Goal: Task Accomplishment & Management: Use online tool/utility

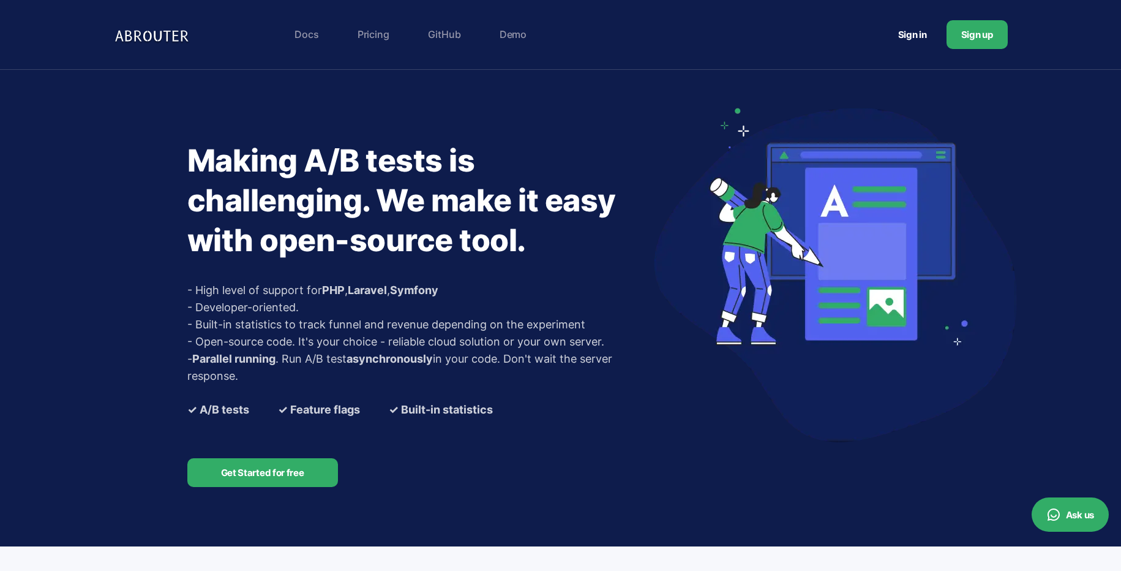
click at [244, 473] on link "Get Started for free" at bounding box center [262, 472] width 151 height 29
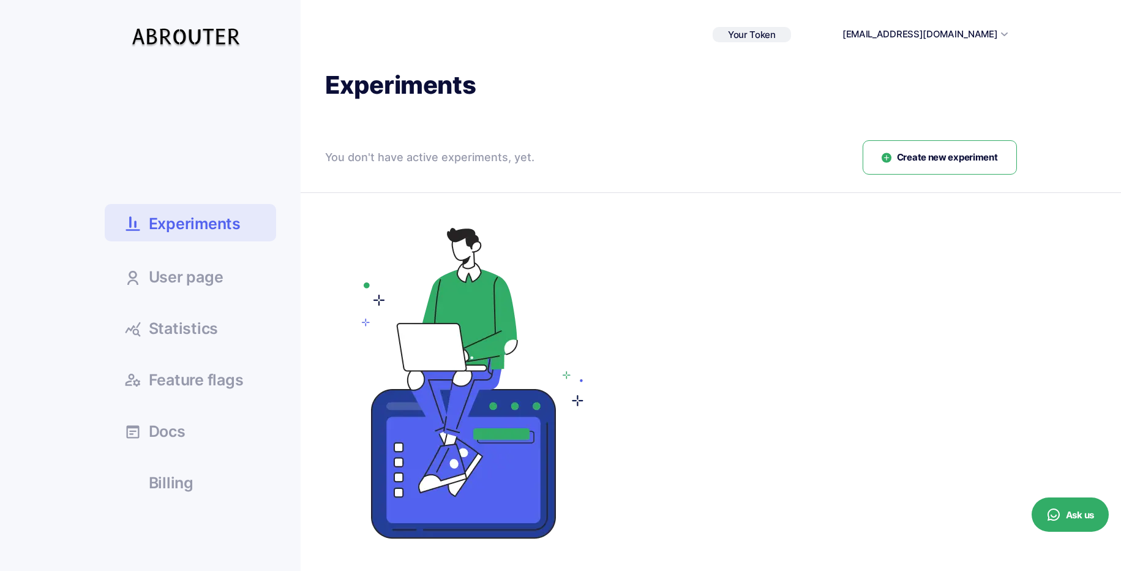
click at [946, 164] on span "Create new experiment" at bounding box center [947, 158] width 101 height 14
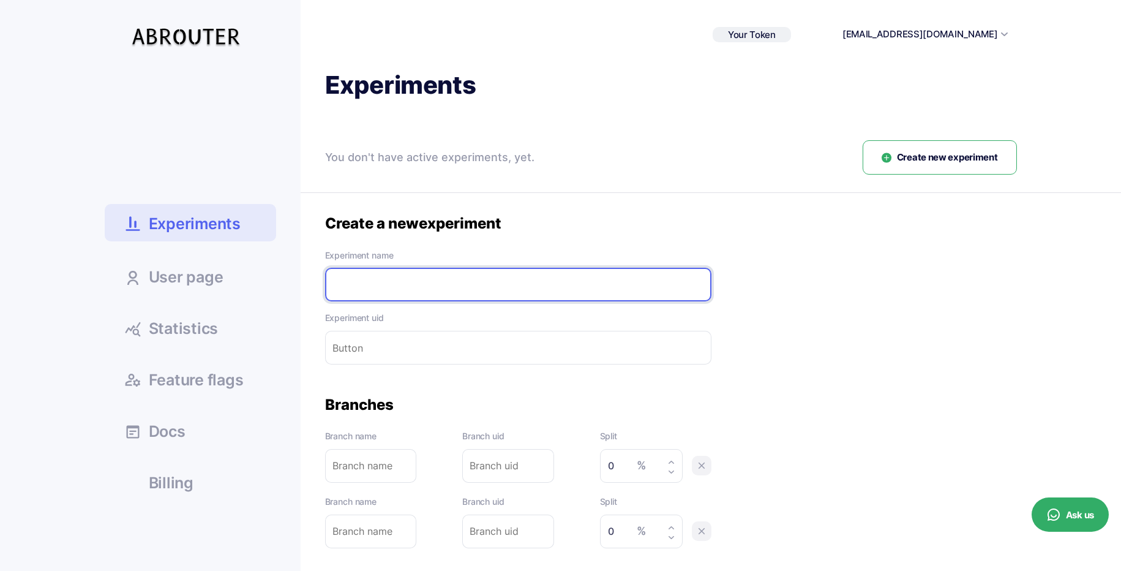
click at [473, 288] on input "text" at bounding box center [518, 285] width 386 height 34
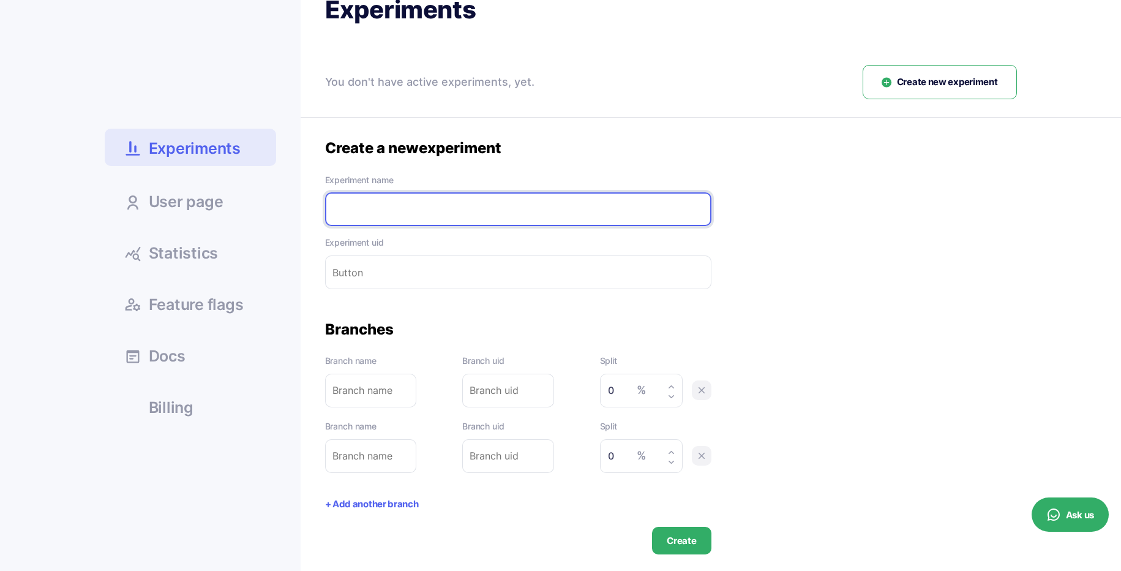
scroll to position [78, 0]
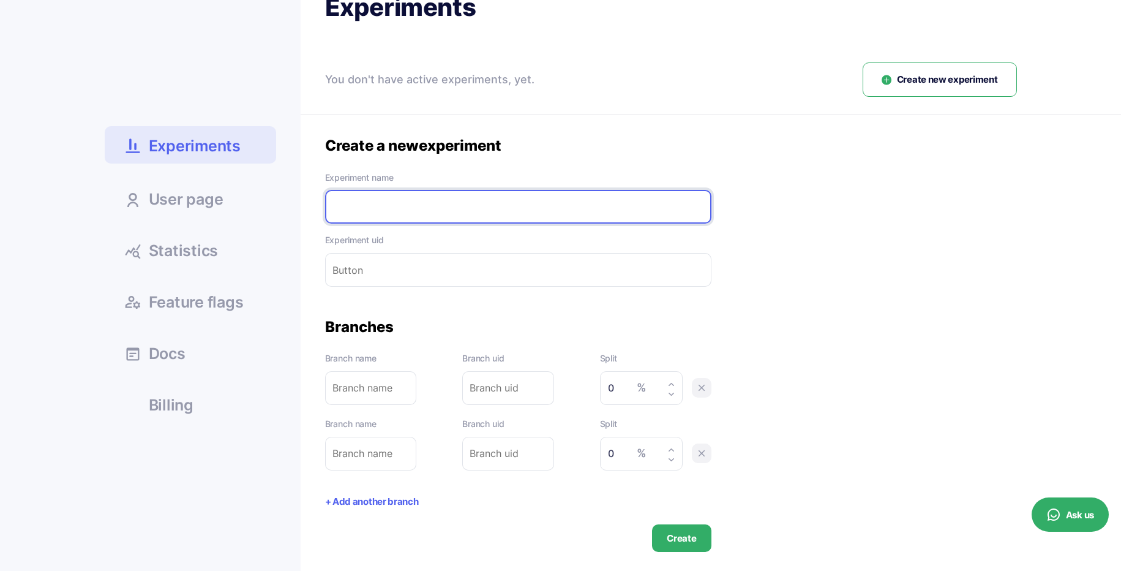
type input "s"
type input "sl"
type input "sli"
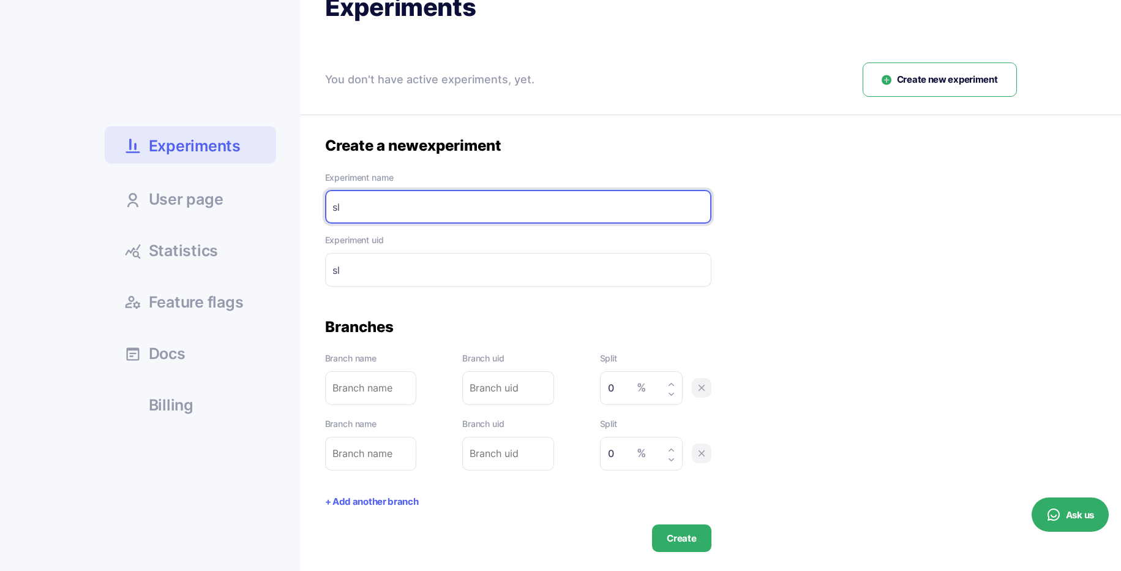
type input "sli"
type input "slid"
type input "slide"
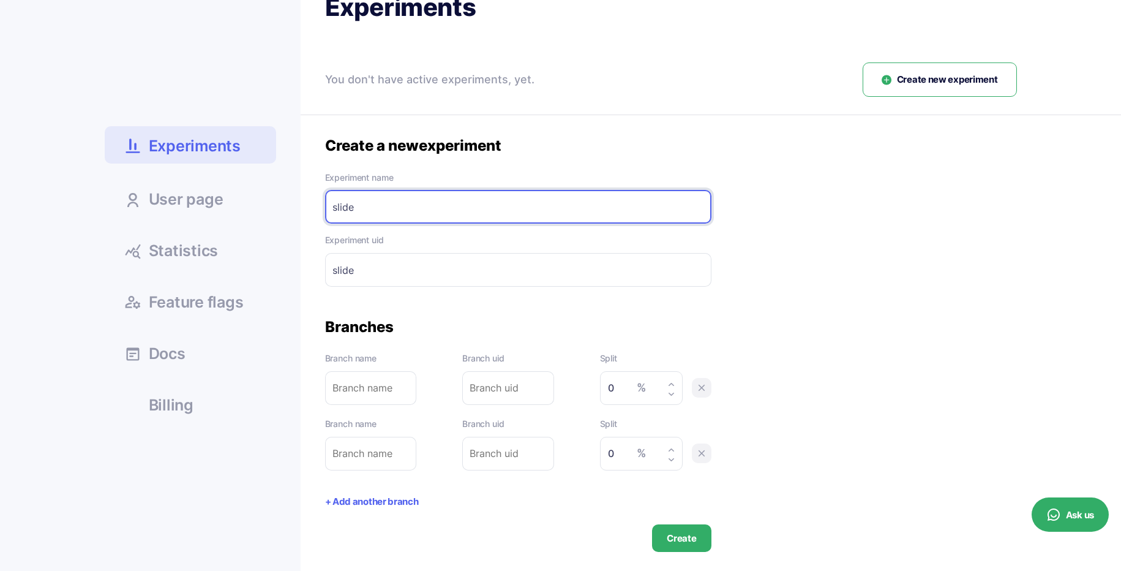
type input "slider"
click at [612, 310] on div "Create a new experiment Experiment name slider Please enter experiment name. Ex…" at bounding box center [671, 344] width 692 height 416
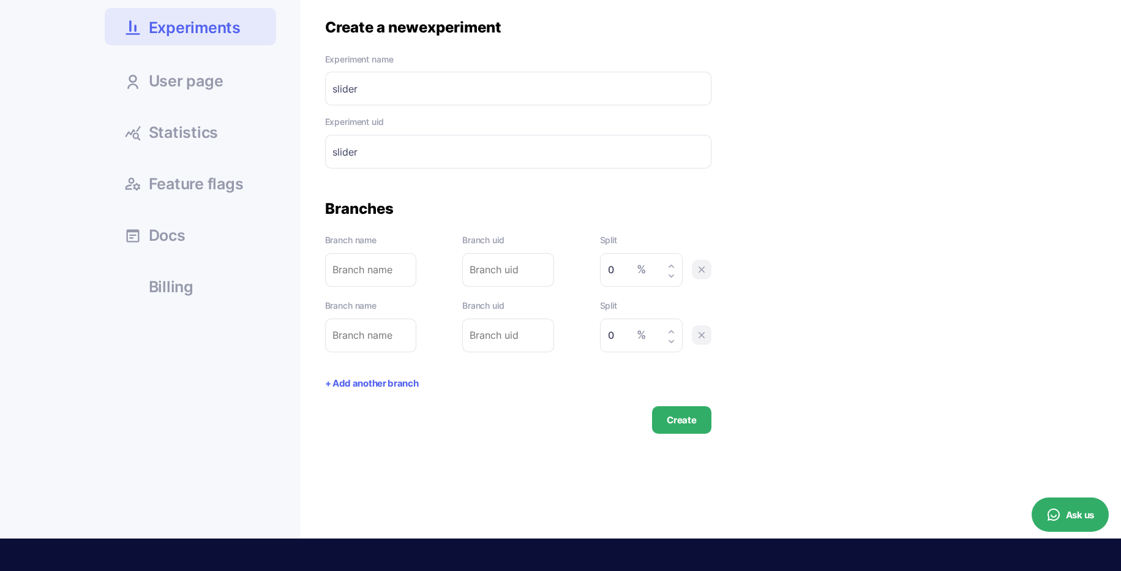
scroll to position [142, 0]
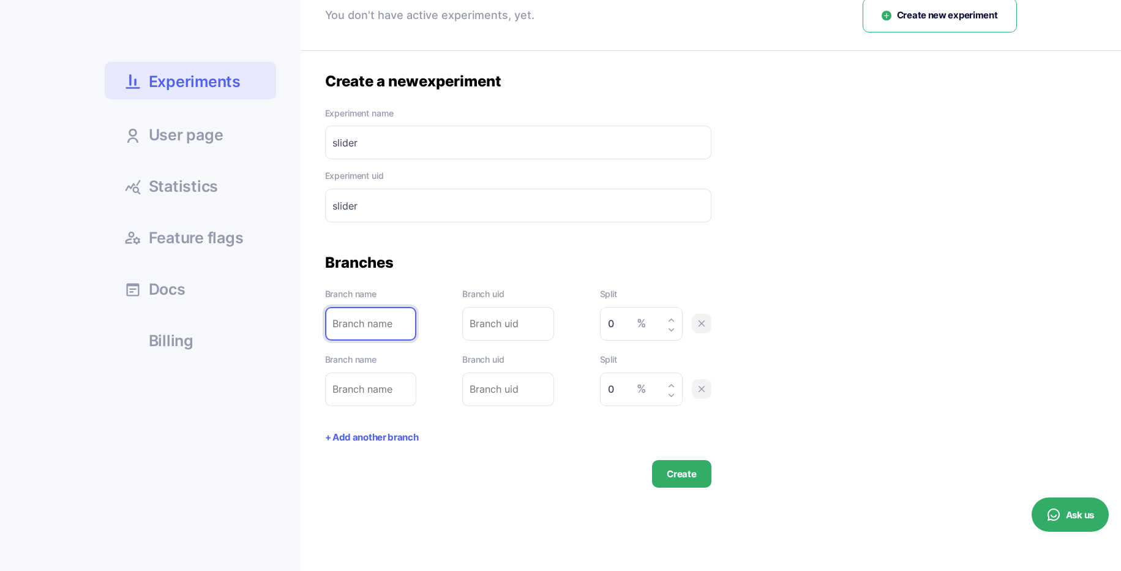
click at [356, 322] on input "text" at bounding box center [371, 324] width 92 height 34
click at [479, 490] on div "Experiments User page Statistics" at bounding box center [561, 259] width 912 height 665
click at [672, 468] on button "Create" at bounding box center [681, 474] width 59 height 28
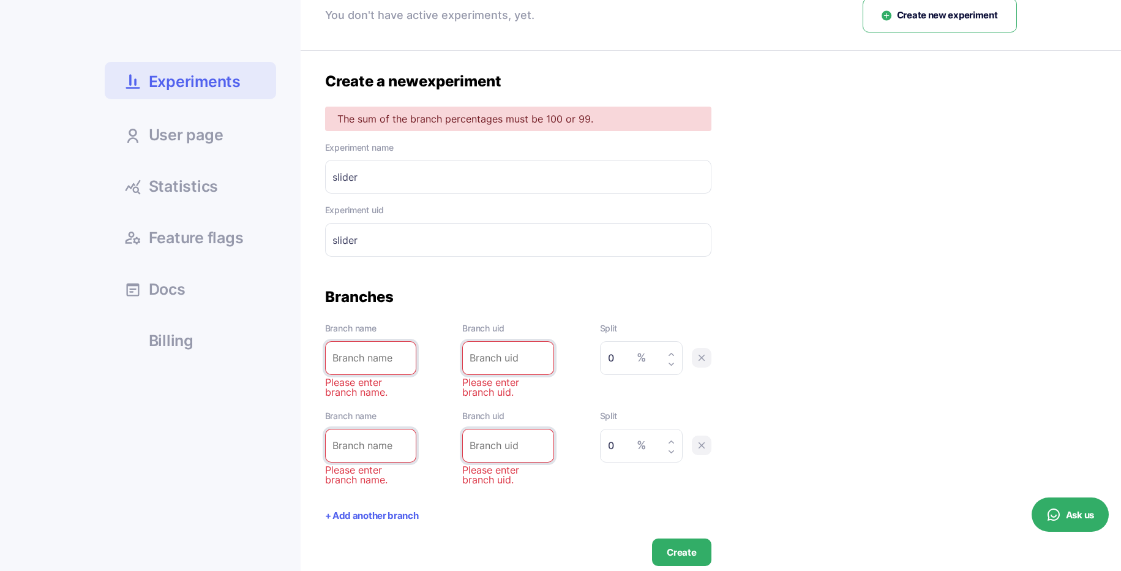
click at [574, 293] on div "Branches" at bounding box center [518, 296] width 386 height 19
click at [375, 356] on input "text" at bounding box center [371, 358] width 92 height 34
type input "s"
type input "sl"
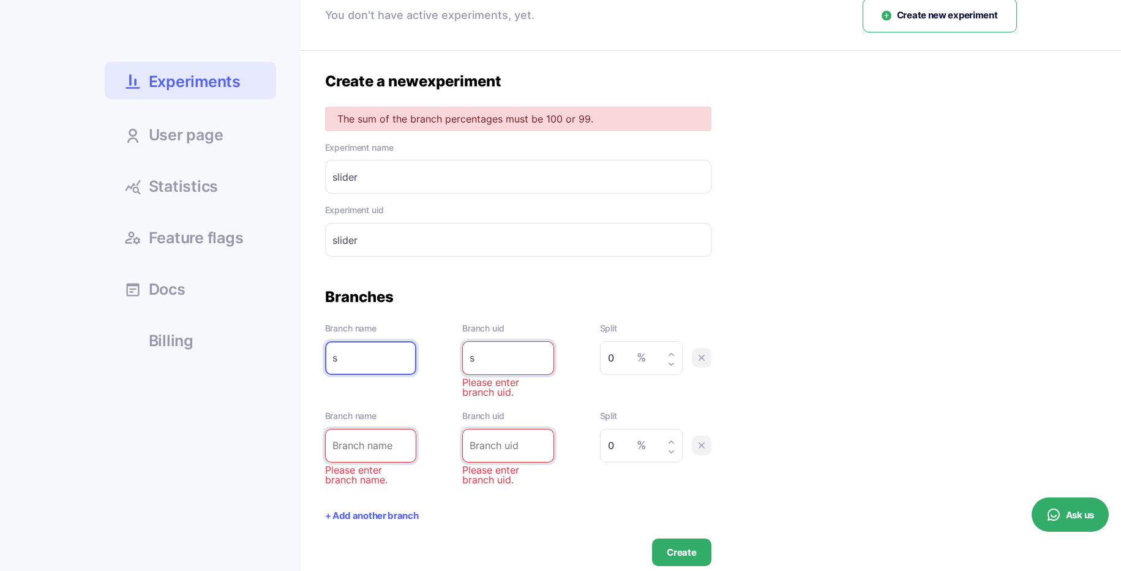
type input "sl"
type input "sli"
type input "slid"
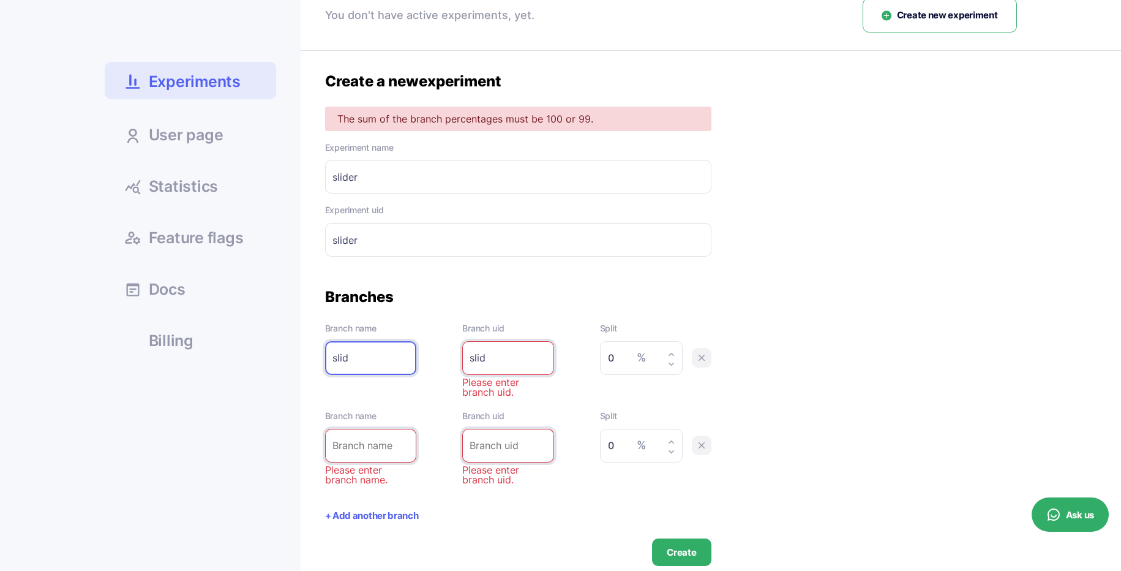
type input "slide"
type input "slider"
type input "slider-"
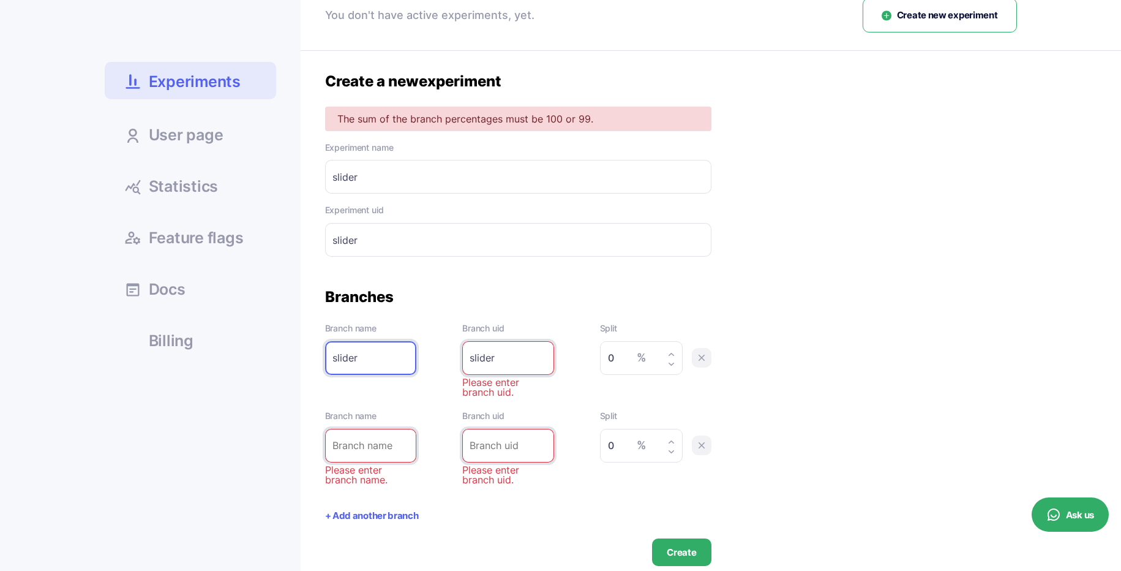
type input "slider-"
type input "slider-a"
click at [385, 441] on input "text" at bounding box center [371, 446] width 92 height 34
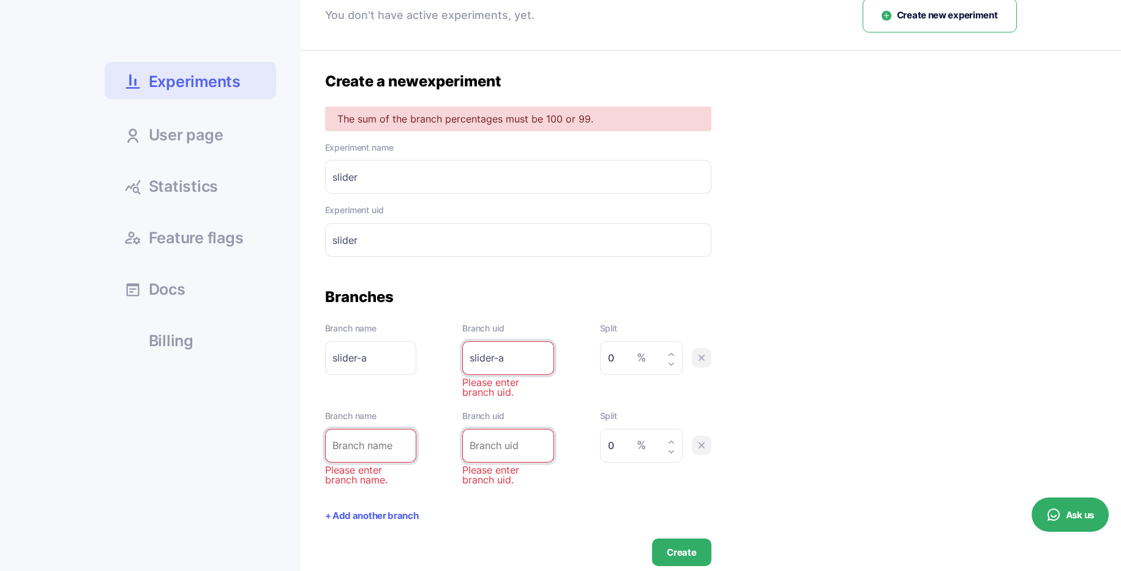
type input "s"
type input "sl"
type input "sli"
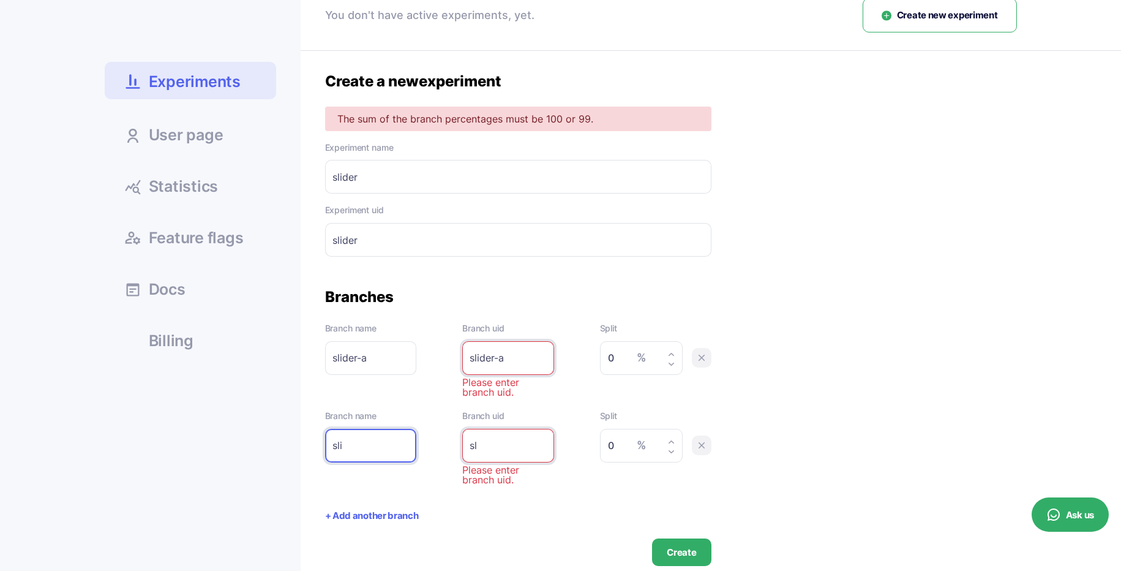
type input "sli"
type input "slid"
type input "slide"
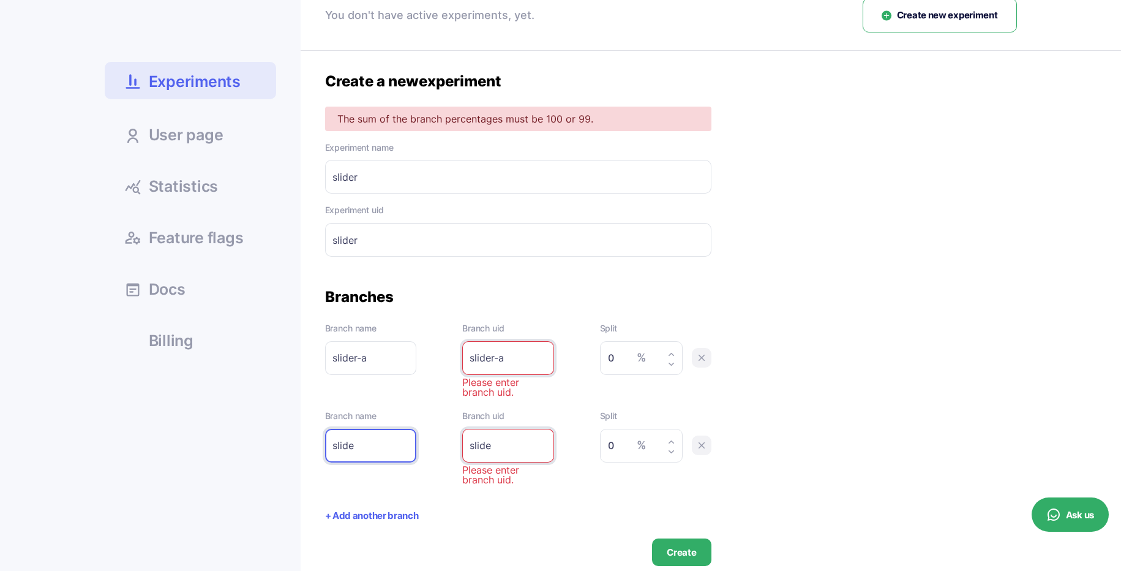
type input "slider"
type input "slider-"
type input "slider-b"
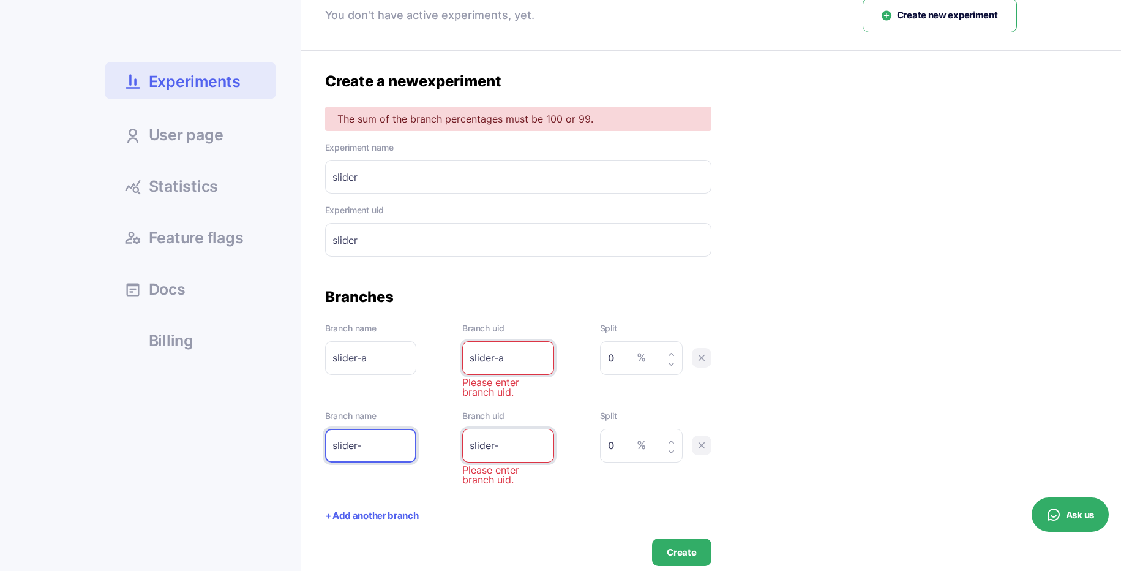
type input "slider-b"
click at [626, 359] on input "0" at bounding box center [638, 358] width 60 height 18
type input "50"
click at [619, 444] on input "0" at bounding box center [638, 446] width 60 height 18
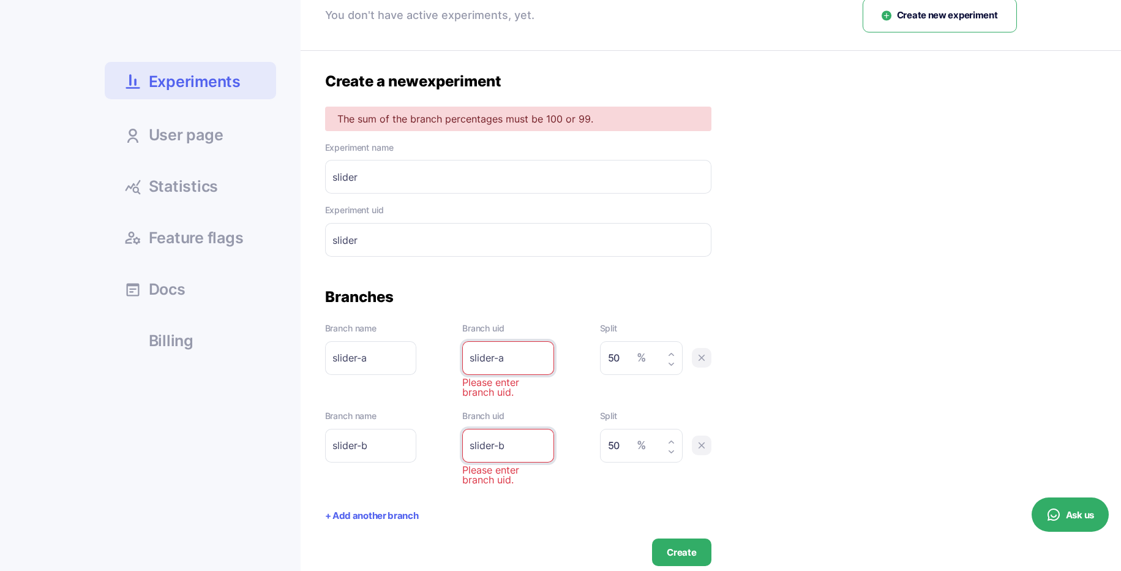
type input "50"
click at [516, 440] on input "slider-b" at bounding box center [508, 446] width 92 height 34
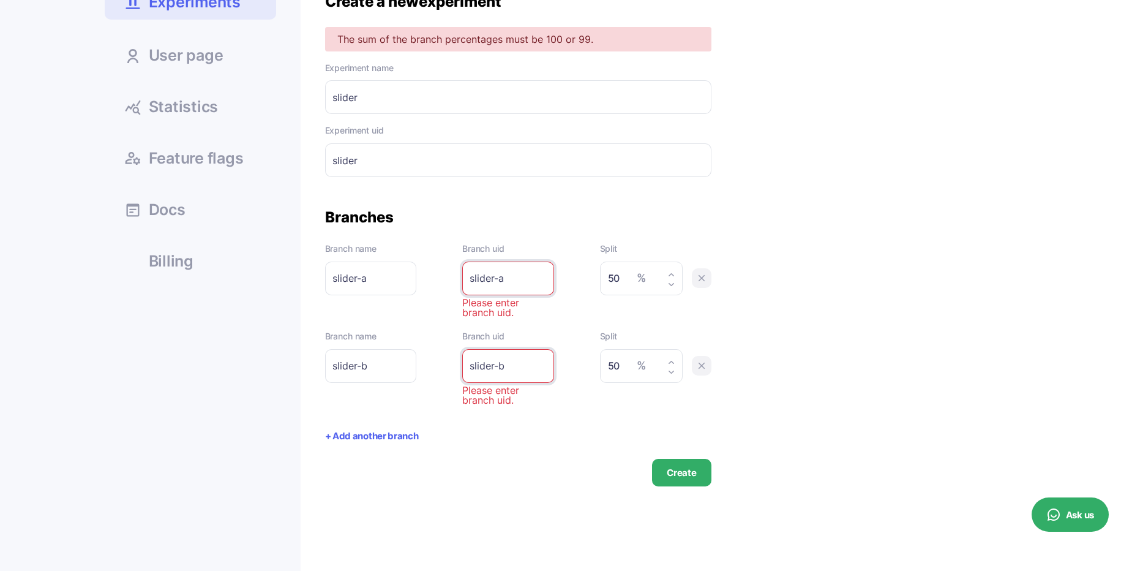
scroll to position [226, 0]
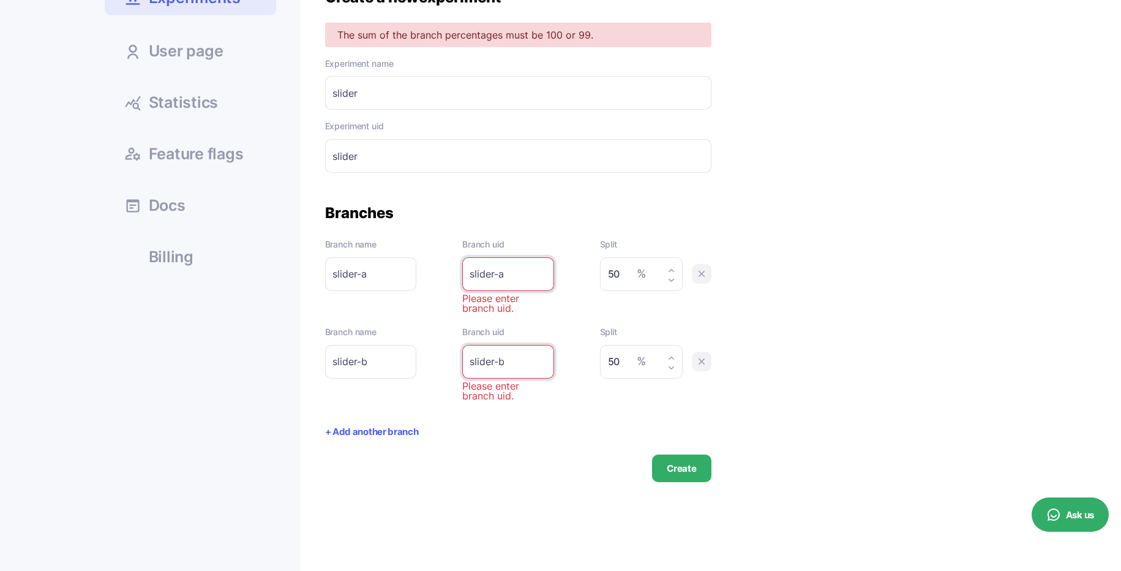
click at [666, 465] on button "Create" at bounding box center [681, 468] width 59 height 28
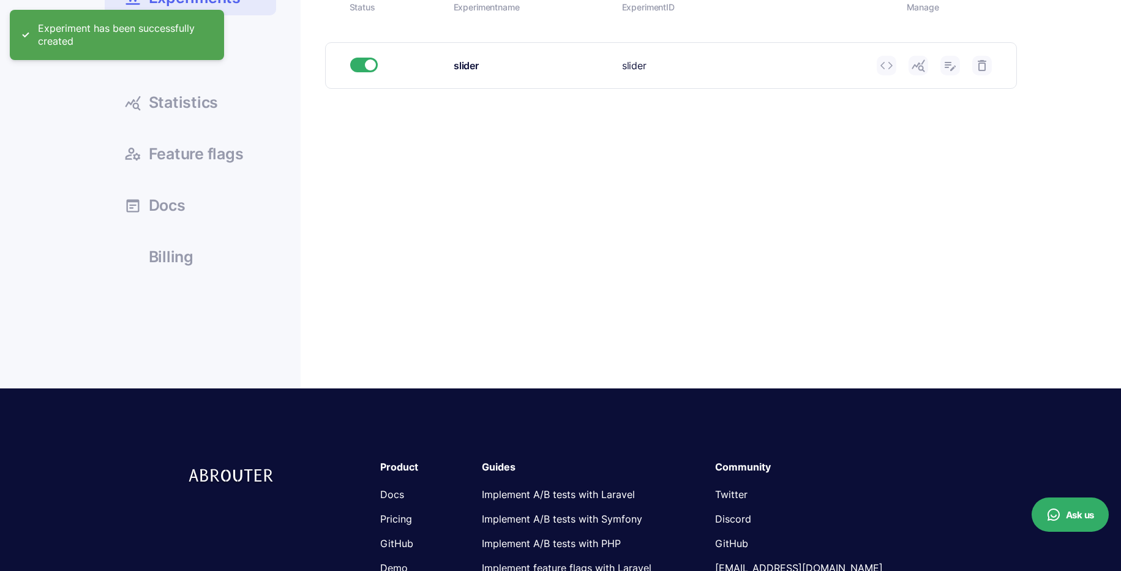
scroll to position [0, 0]
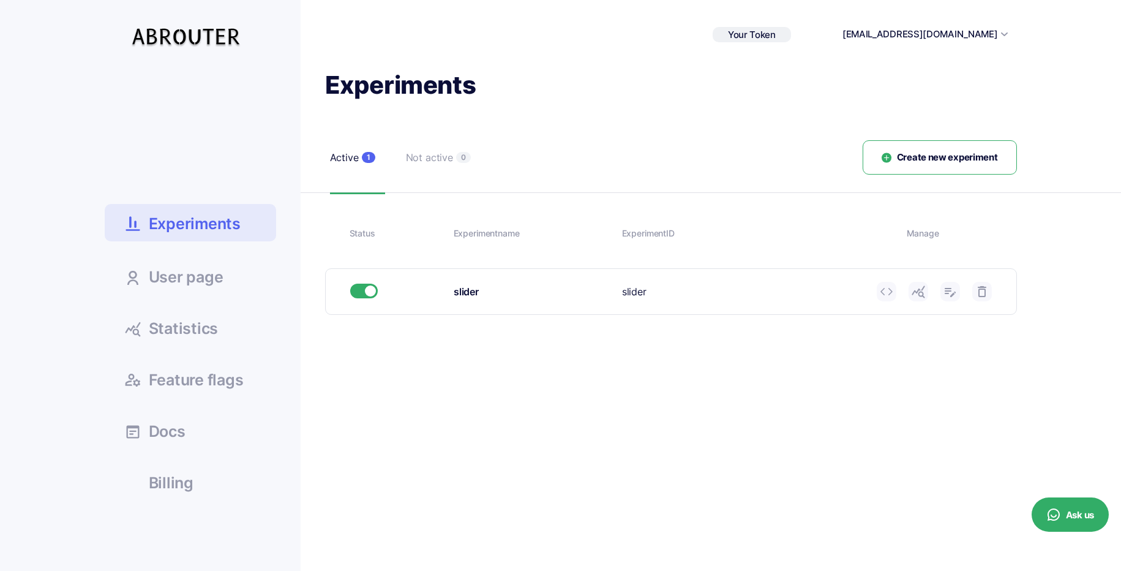
click at [890, 295] on icon at bounding box center [886, 291] width 15 height 15
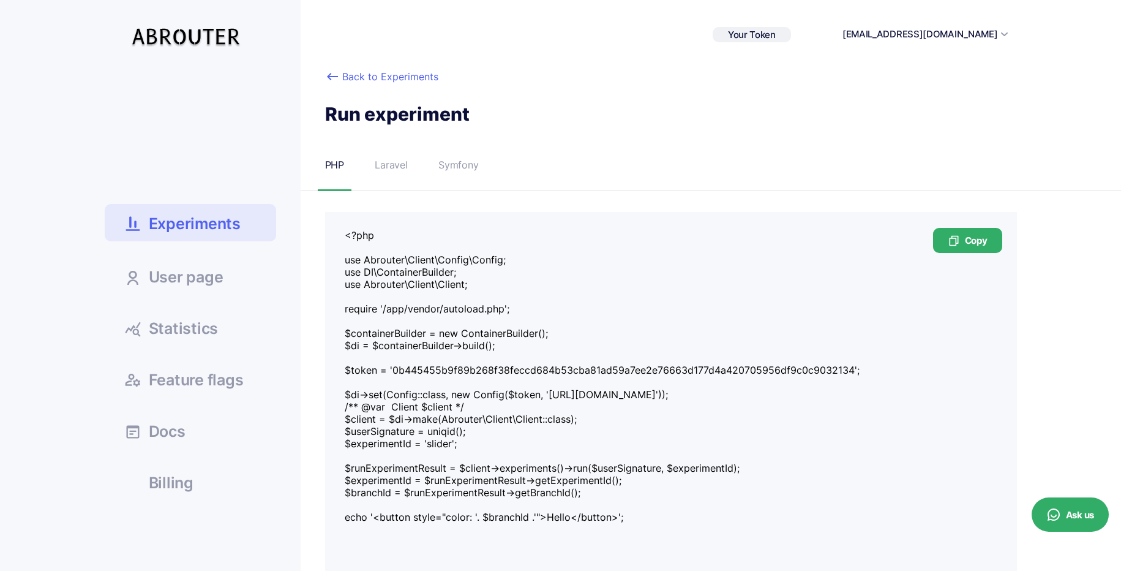
click at [376, 71] on link "Back to Experiments" at bounding box center [381, 76] width 113 height 15
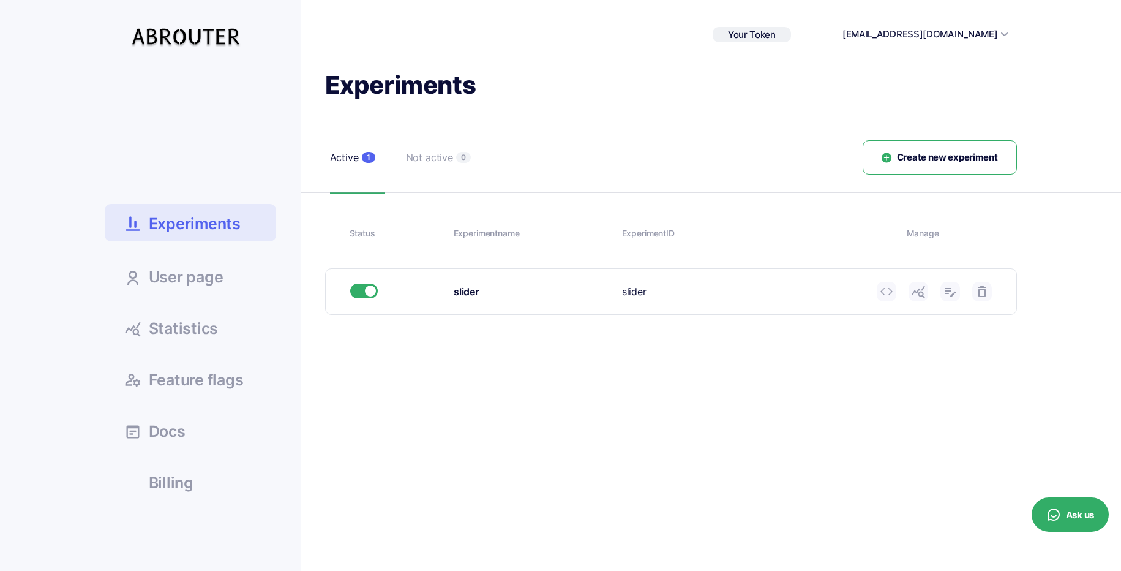
click at [250, 333] on link "Statistics" at bounding box center [190, 327] width 171 height 33
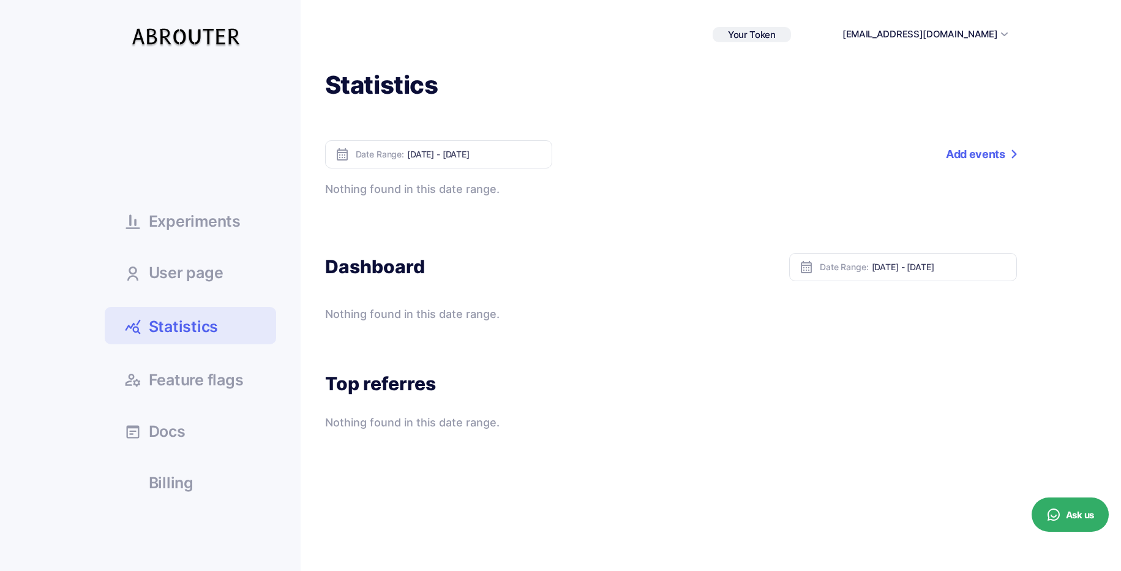
click at [198, 375] on span "Feature flags" at bounding box center [196, 379] width 95 height 15
